Goal: Transaction & Acquisition: Purchase product/service

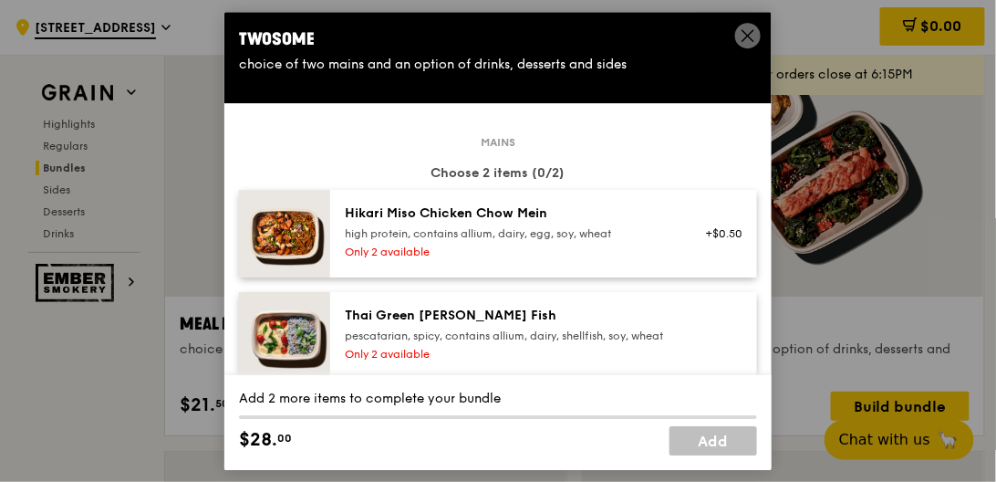
scroll to position [1095, 0]
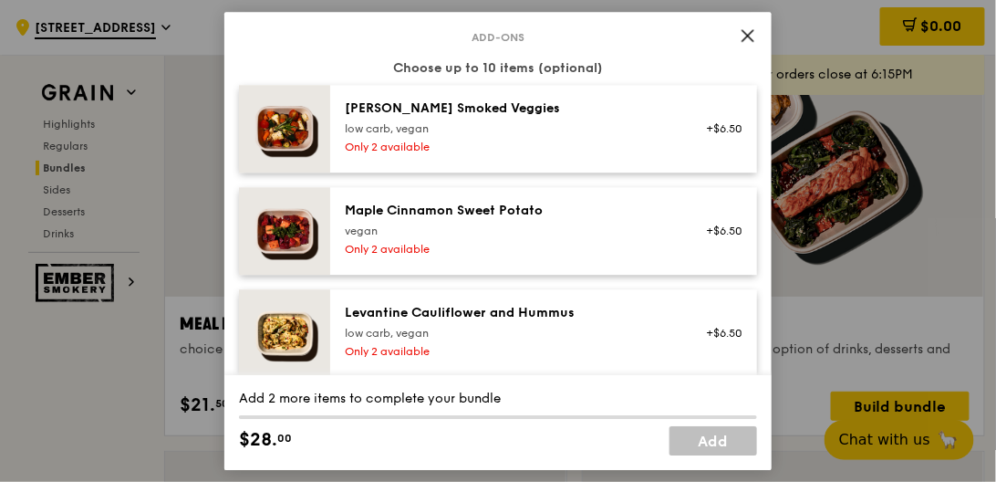
click at [747, 37] on icon at bounding box center [748, 35] width 16 height 16
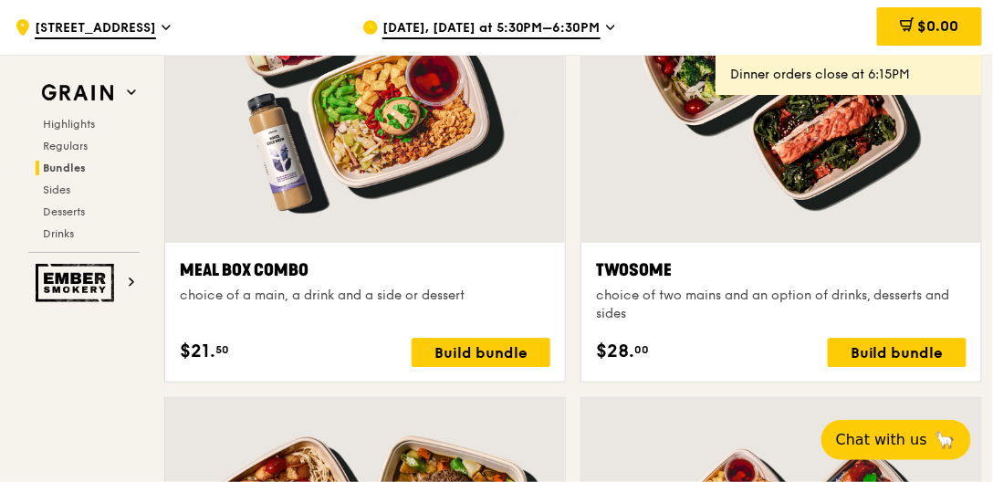
scroll to position [2820, 0]
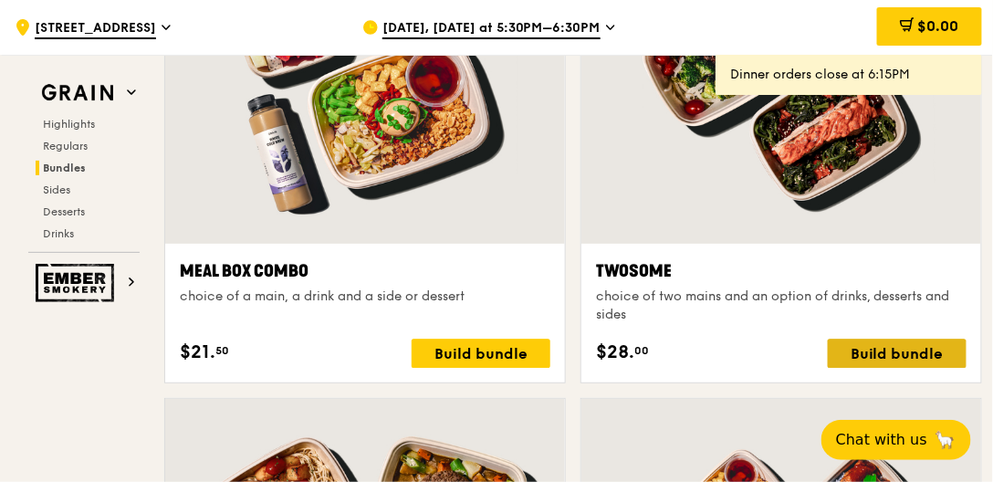
click at [901, 339] on div "Build bundle" at bounding box center [897, 353] width 139 height 29
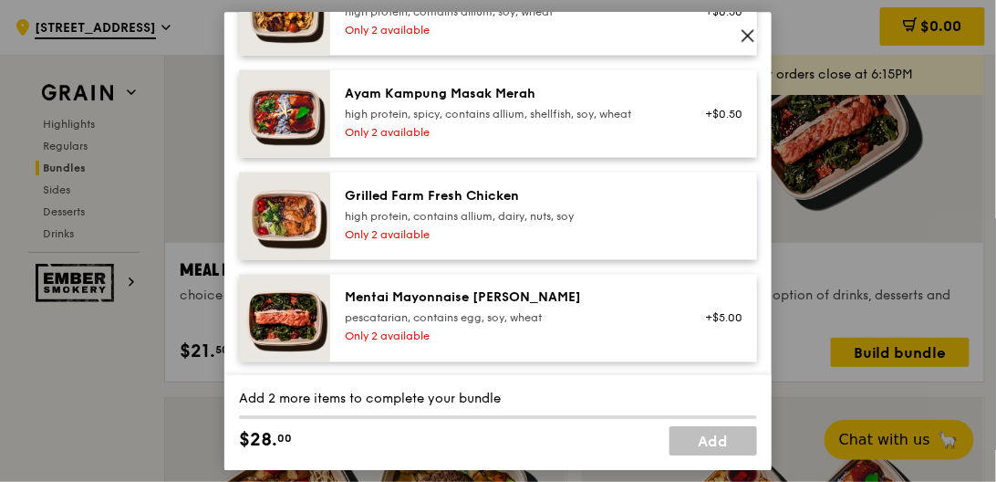
scroll to position [625, 0]
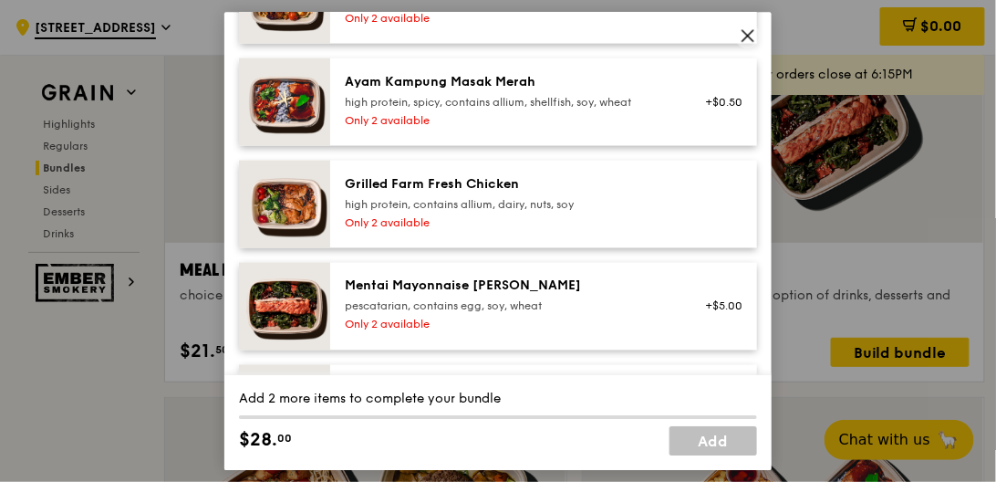
click at [283, 214] on img at bounding box center [284, 204] width 91 height 88
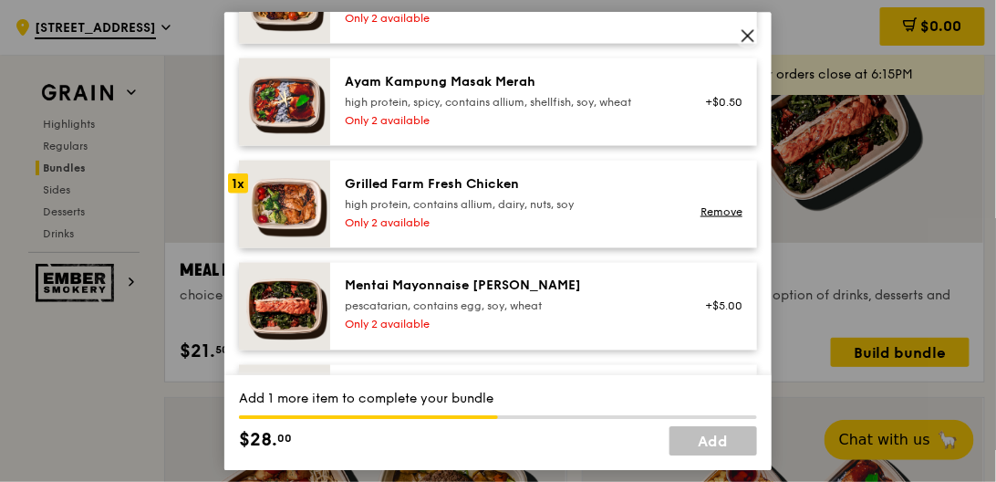
click at [283, 214] on img at bounding box center [284, 204] width 91 height 88
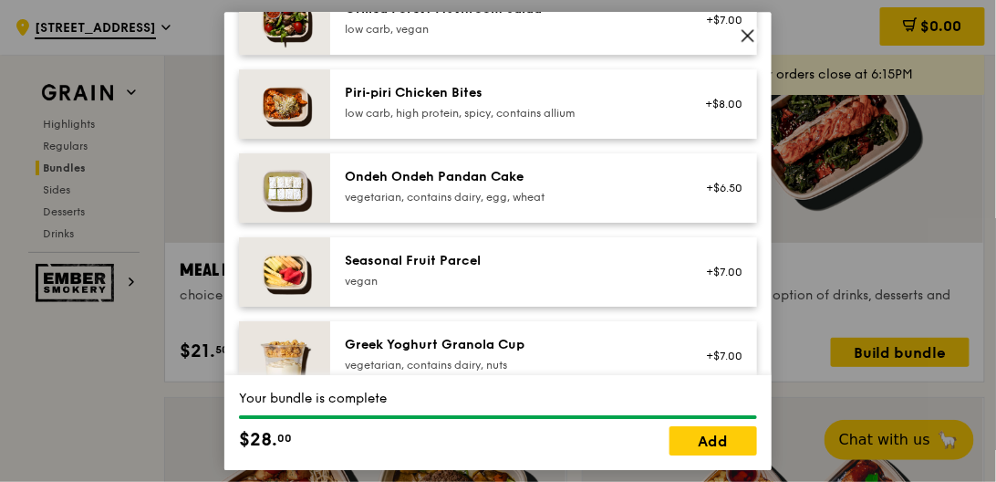
scroll to position [1564, 0]
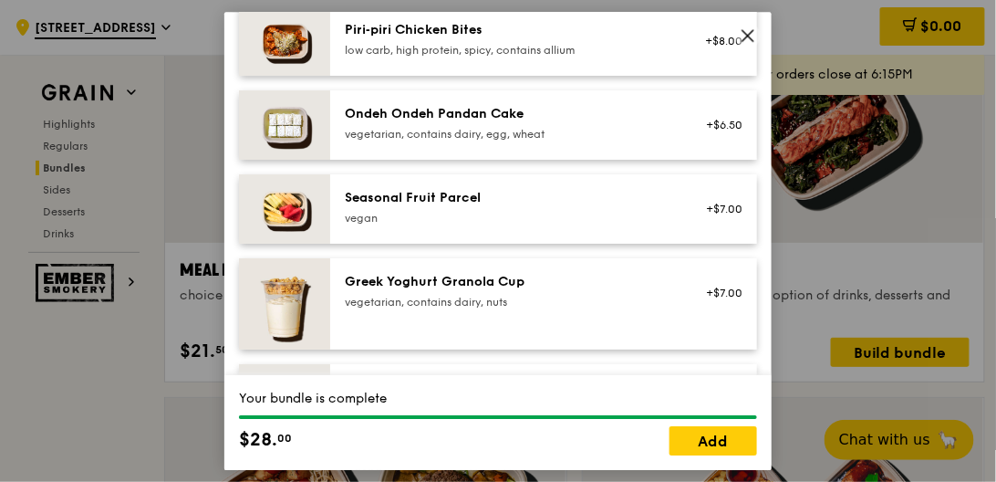
click at [281, 220] on img at bounding box center [284, 208] width 91 height 69
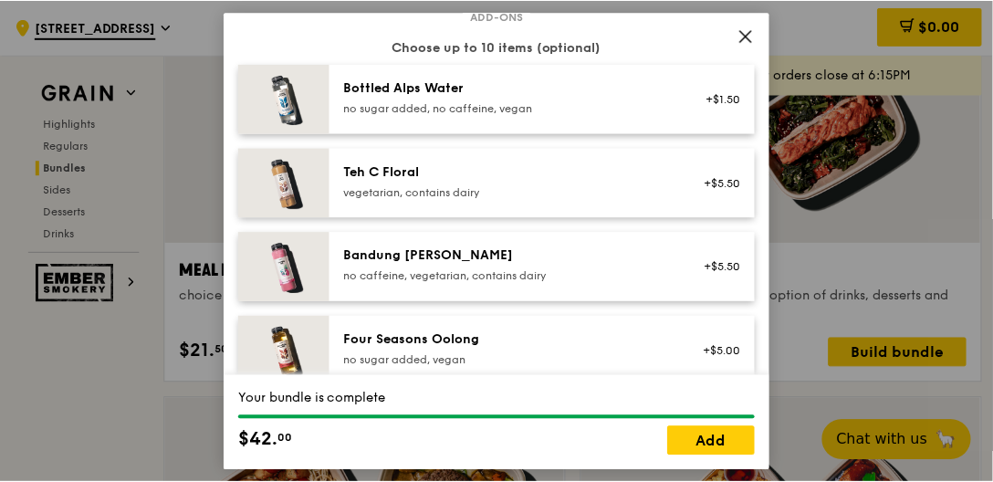
scroll to position [2137, 0]
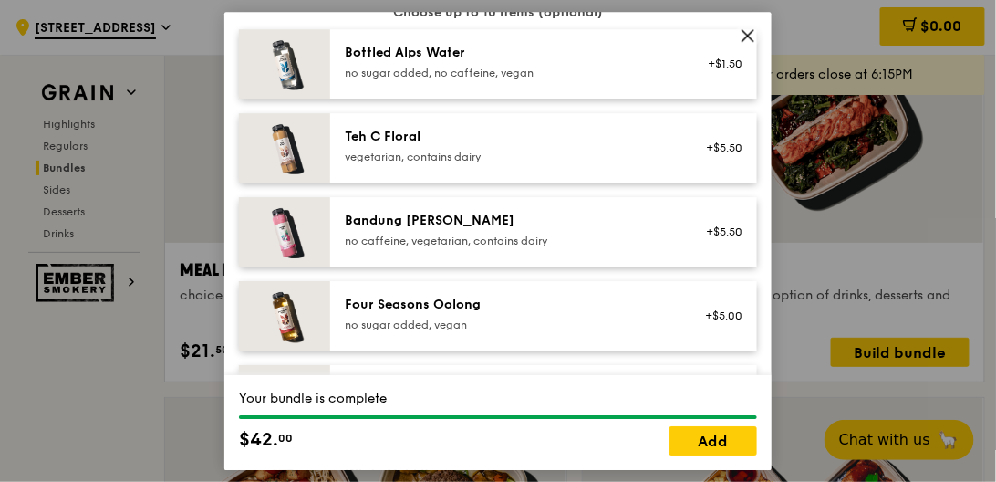
click at [442, 314] on div "Four Seasons Oolong" at bounding box center [509, 305] width 328 height 18
click at [726, 438] on link "Add" at bounding box center [714, 440] width 88 height 29
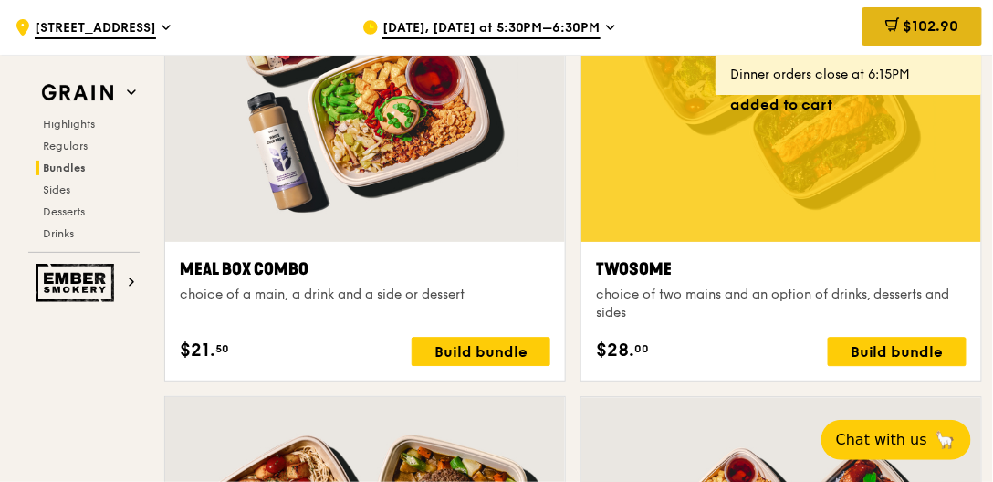
click at [903, 29] on span "$102.90" at bounding box center [931, 25] width 56 height 17
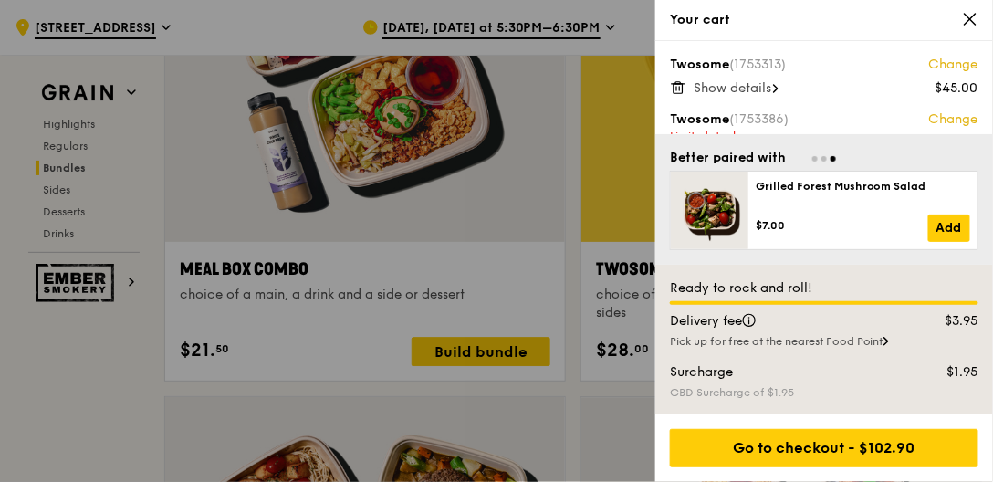
click at [741, 89] on span "Show details" at bounding box center [732, 88] width 78 height 16
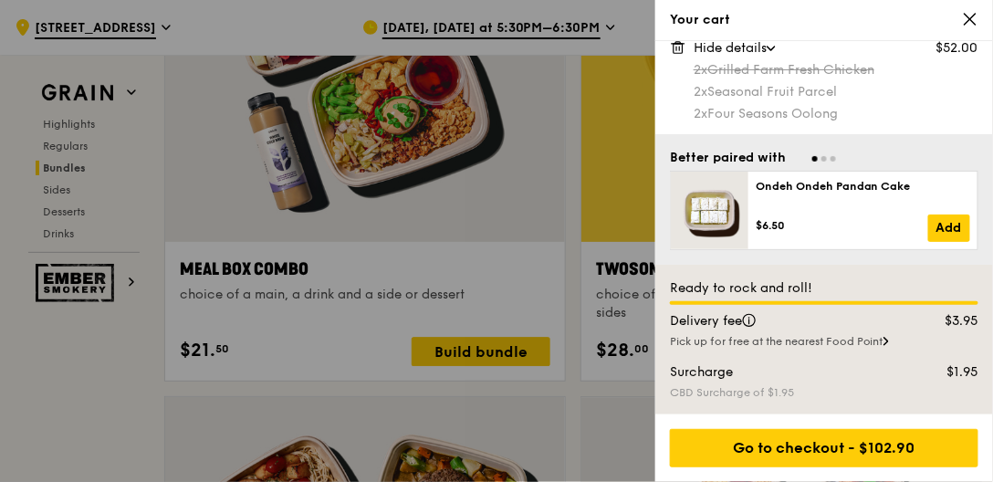
scroll to position [2874, 0]
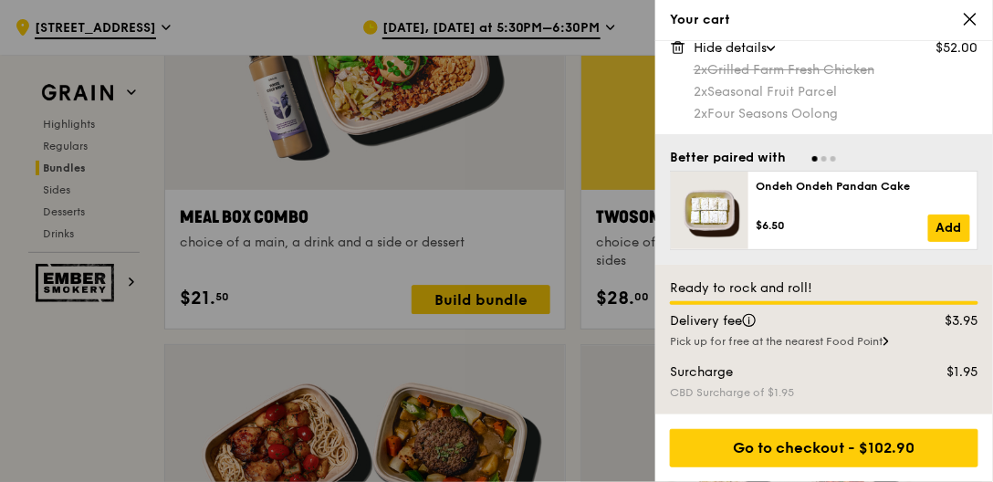
click at [968, 16] on icon at bounding box center [969, 19] width 11 height 11
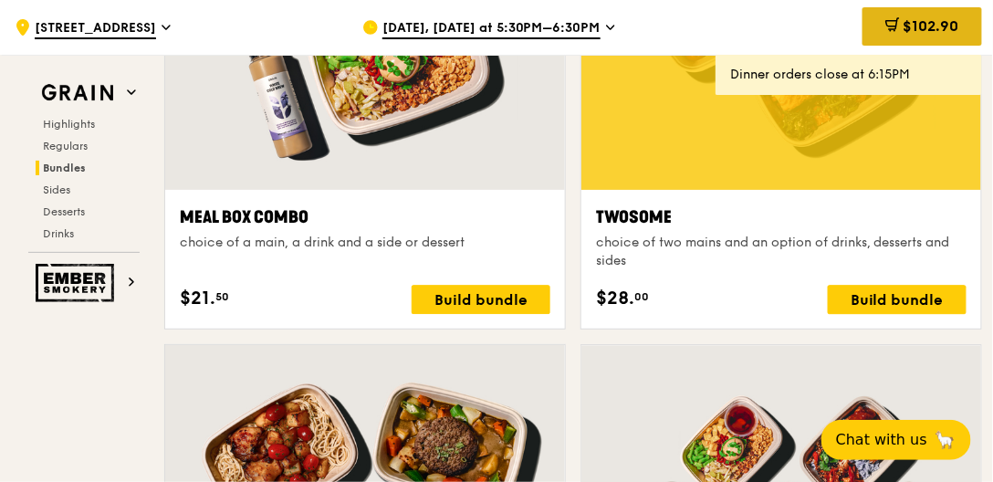
click at [940, 22] on span "$102.90" at bounding box center [931, 25] width 56 height 17
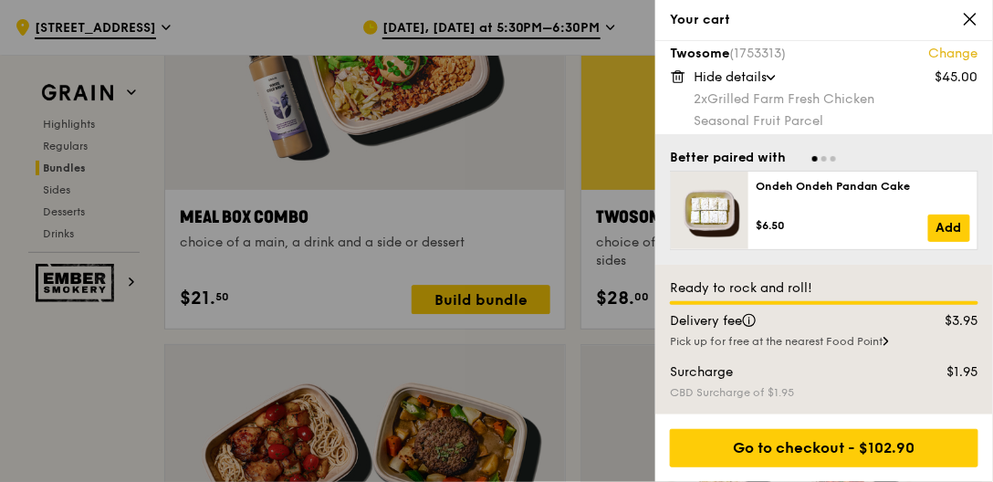
scroll to position [0, 0]
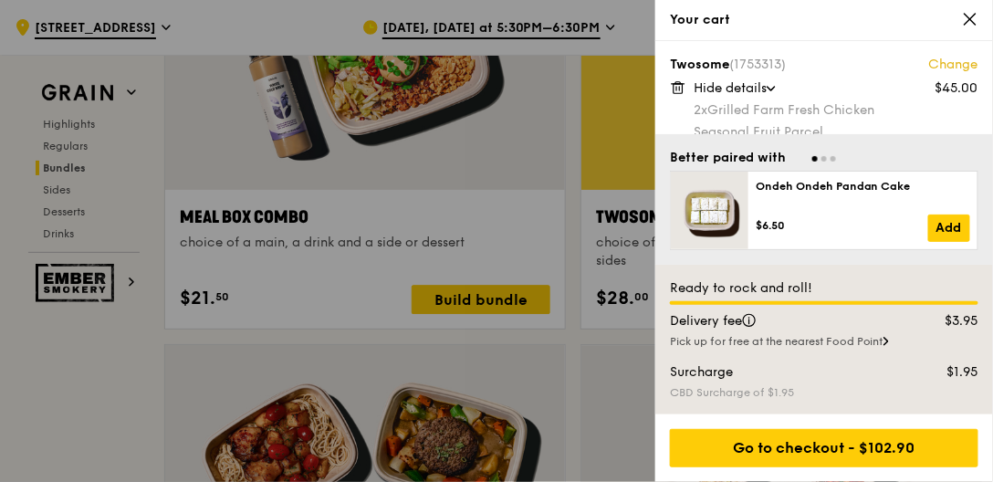
click at [675, 84] on icon at bounding box center [678, 84] width 13 height 0
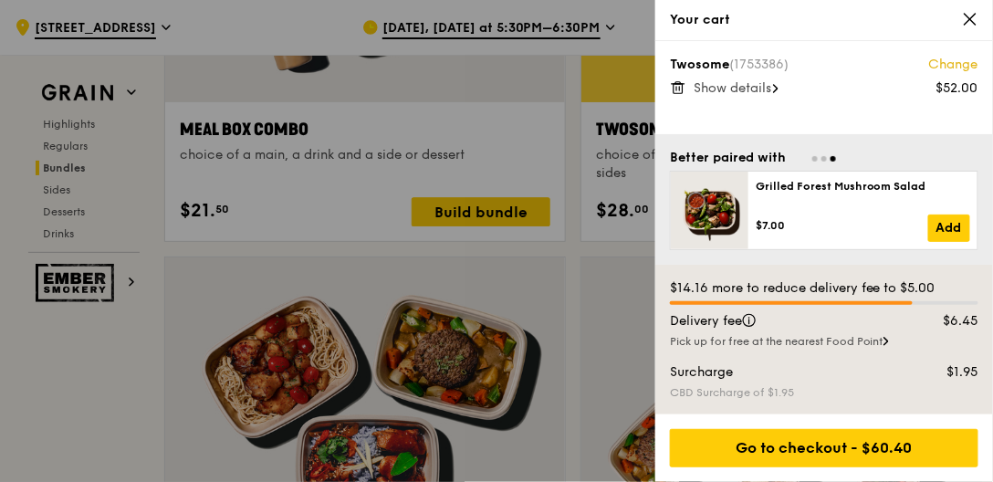
scroll to position [2978, 0]
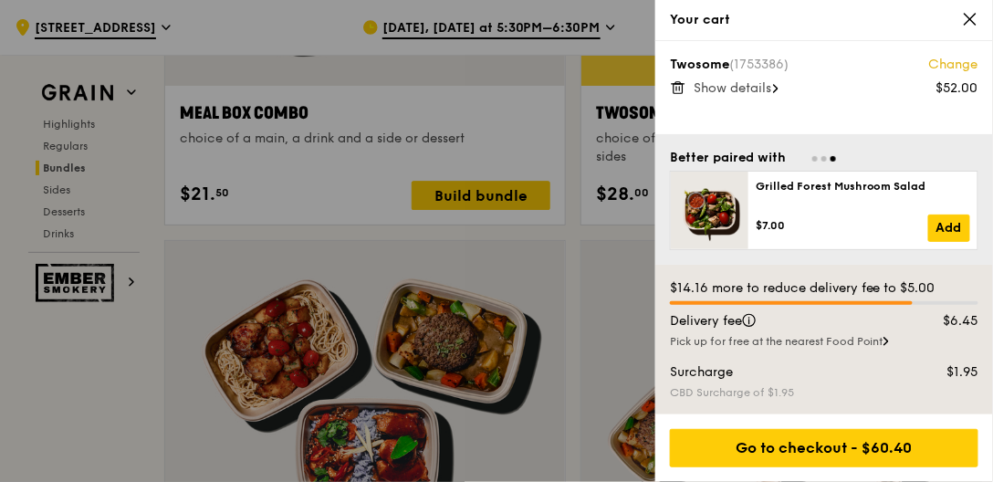
click at [738, 88] on span "Show details" at bounding box center [732, 88] width 78 height 16
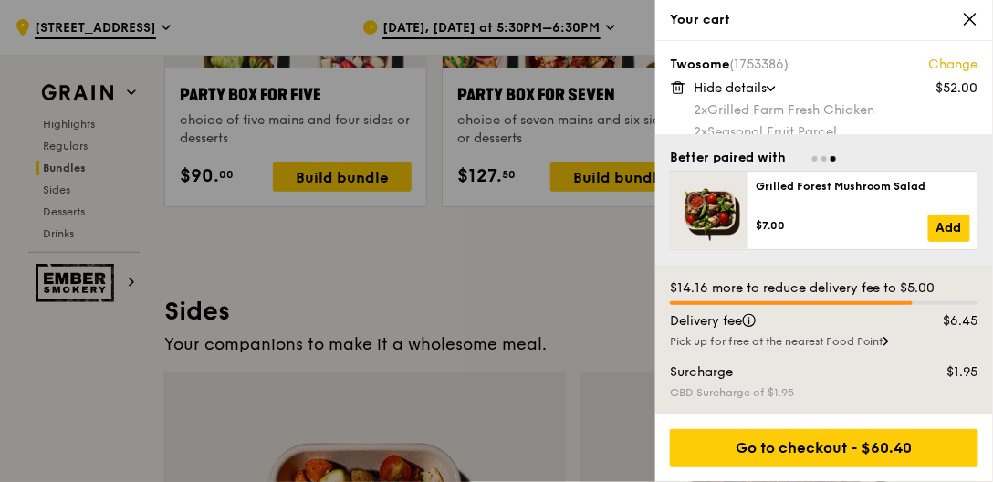
scroll to position [3812, 0]
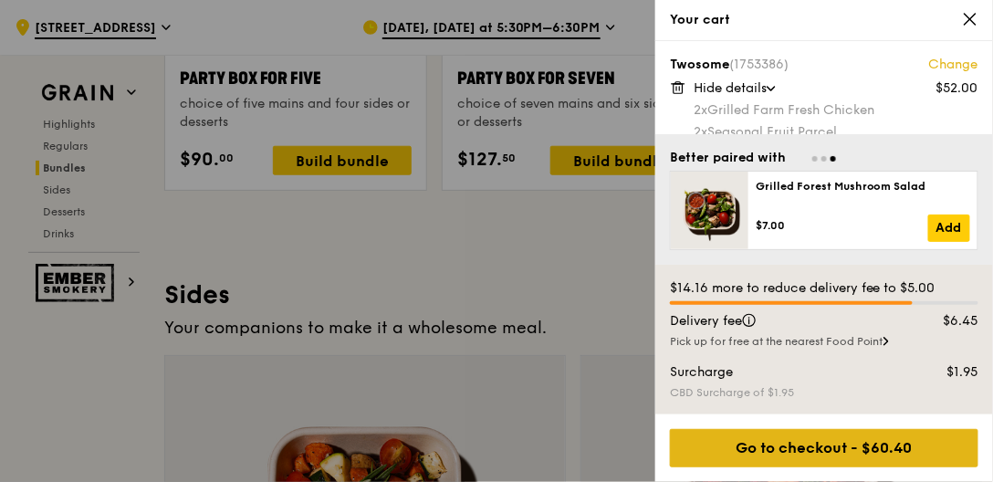
click at [785, 453] on div "Go to checkout - $60.40" at bounding box center [824, 448] width 308 height 38
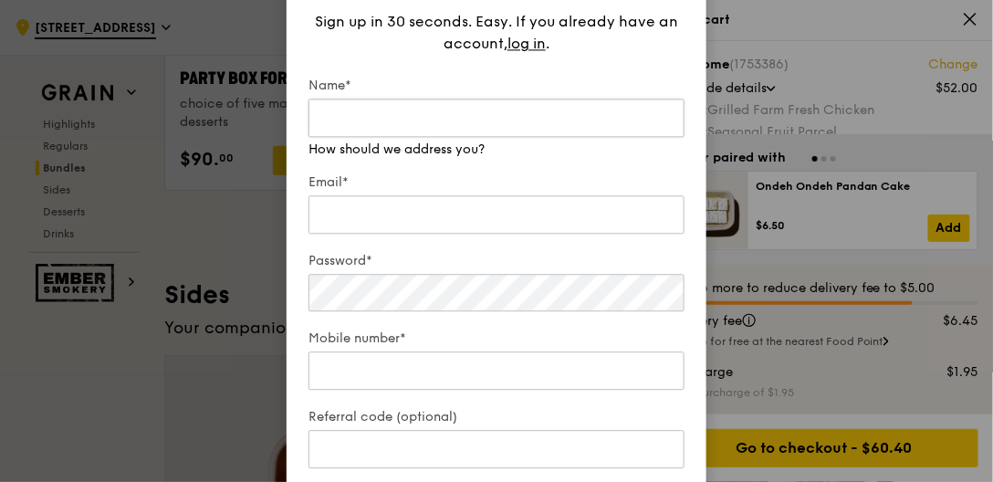
drag, startPoint x: 383, startPoint y: 106, endPoint x: 407, endPoint y: 105, distance: 23.7
click at [396, 108] on input "Name*" at bounding box center [496, 118] width 376 height 38
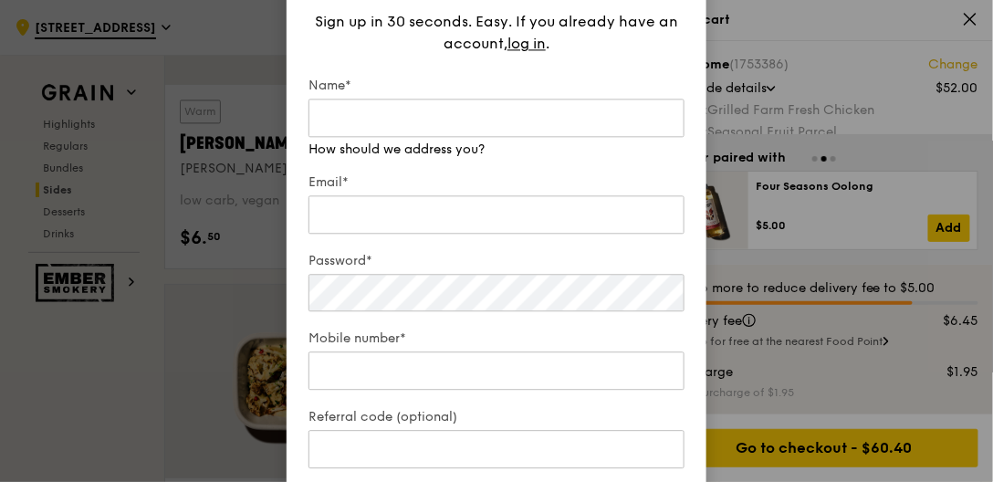
scroll to position [4386, 0]
